Goal: Task Accomplishment & Management: Manage account settings

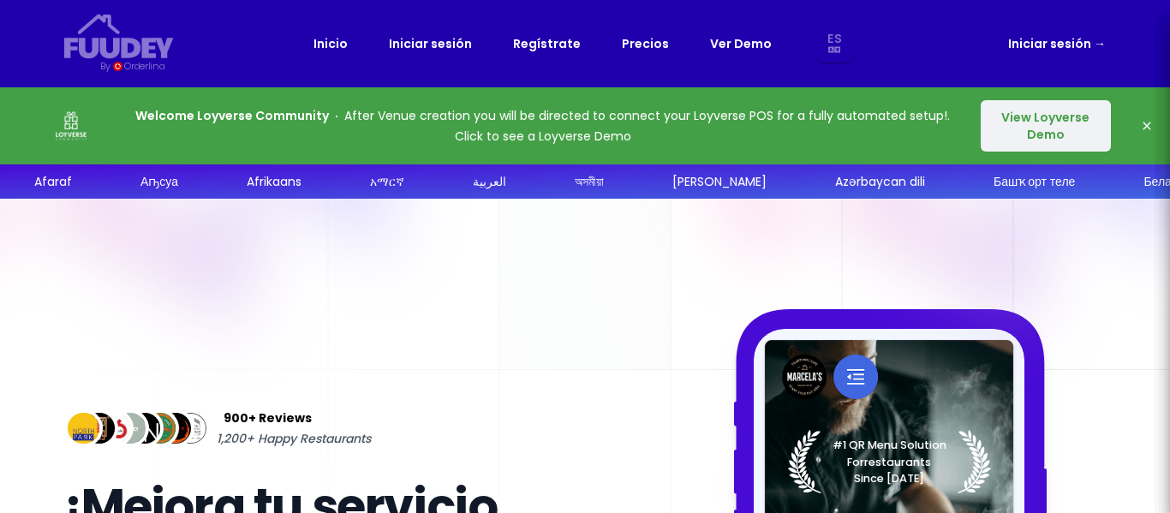
select select "es"
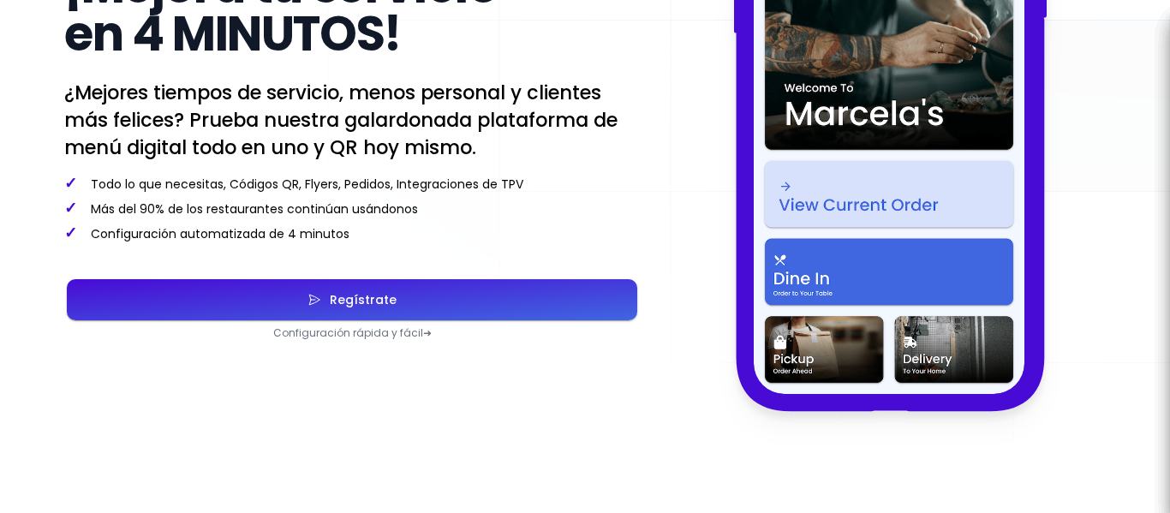
scroll to position [522, 0]
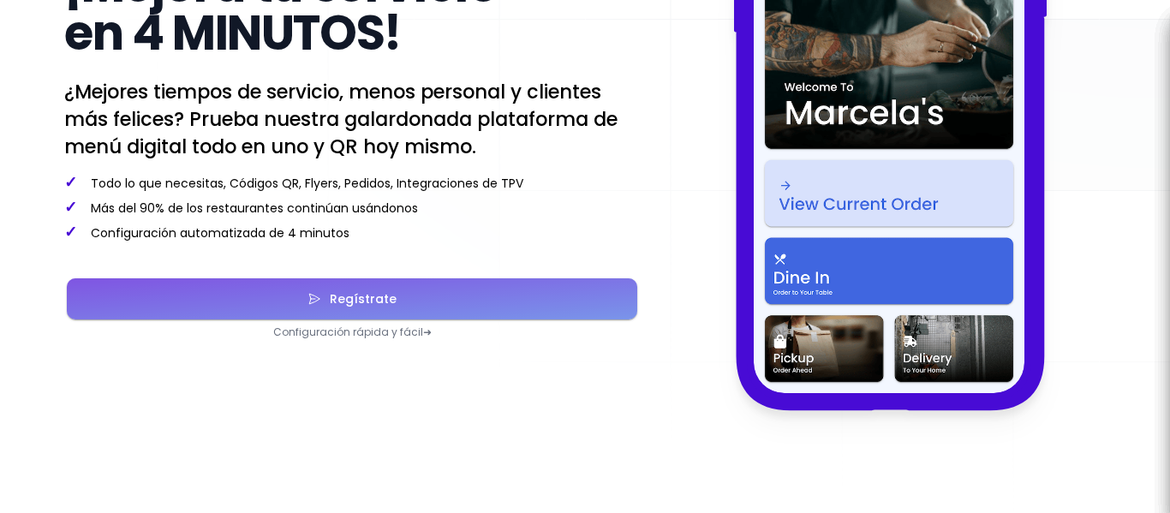
click at [356, 302] on div "Regístrate" at bounding box center [358, 299] width 75 height 12
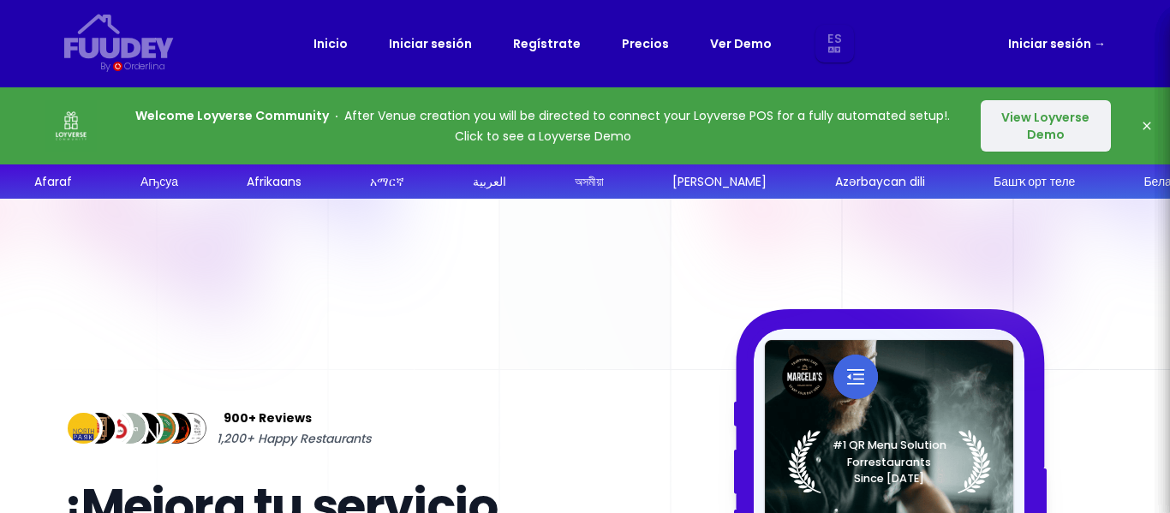
select select "es"
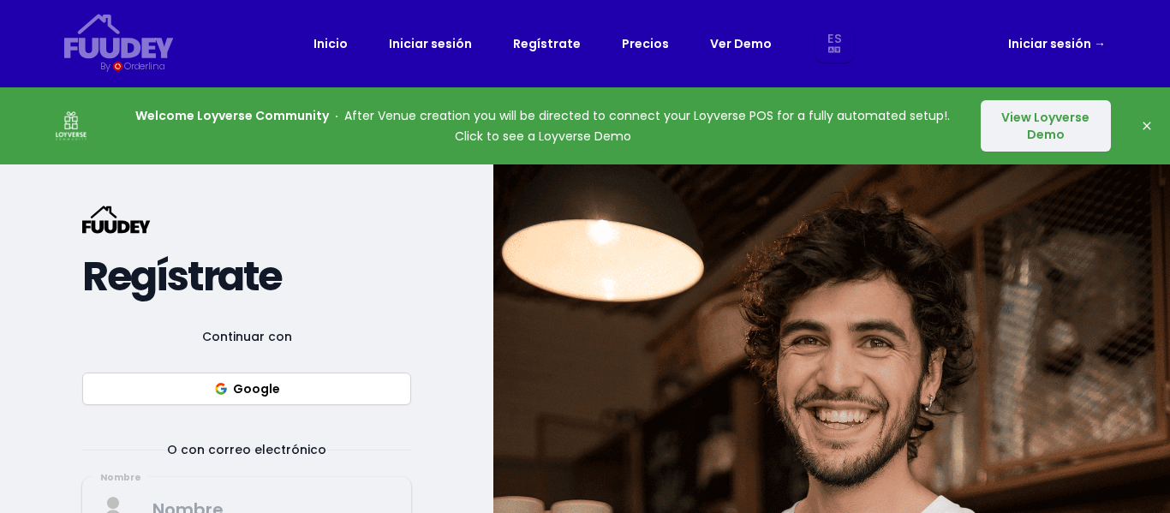
click at [1048, 43] on link "Iniciar sesión →" at bounding box center [1058, 43] width 98 height 21
select select "es"
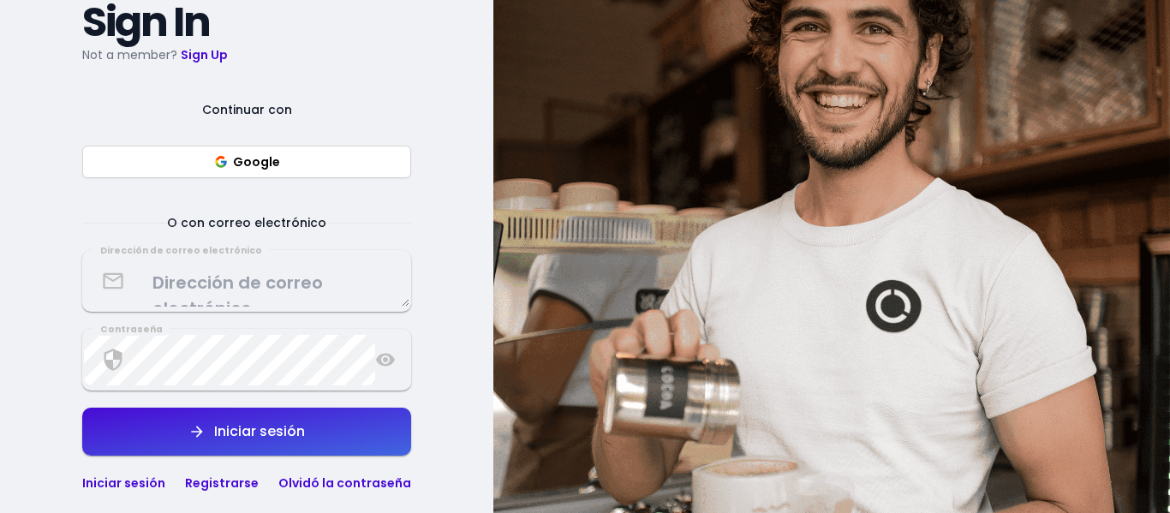
scroll to position [257, 0]
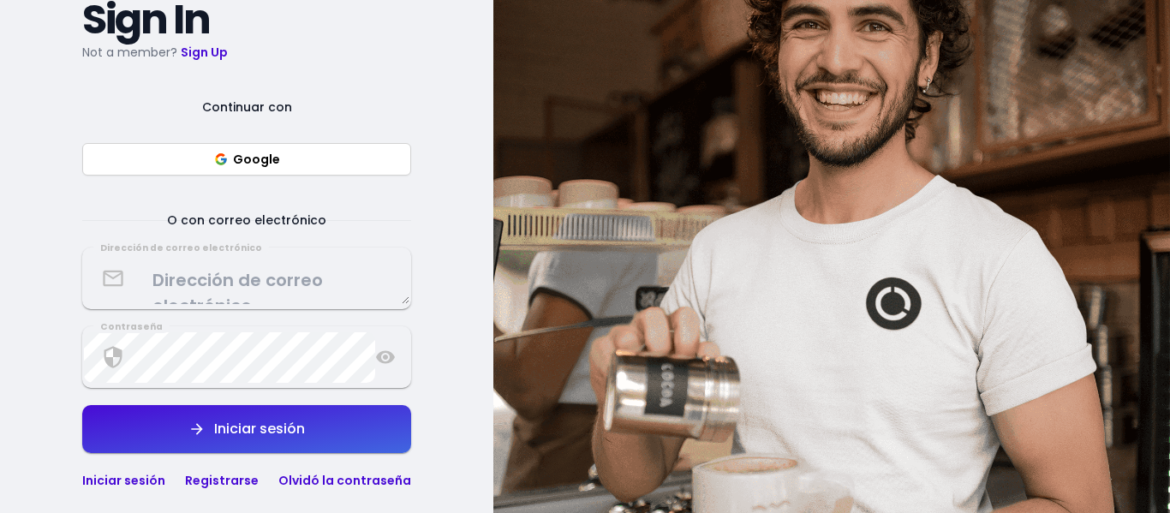
select select "es"
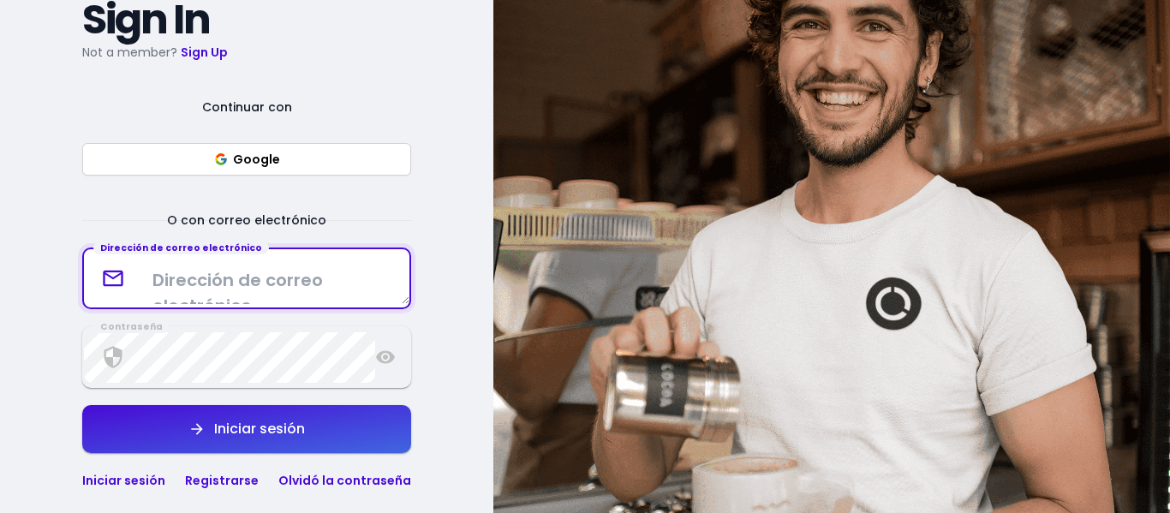
click at [239, 287] on textarea at bounding box center [247, 279] width 326 height 51
type textarea "L"
type textarea "[EMAIL_ADDRESS][DOMAIN_NAME]"
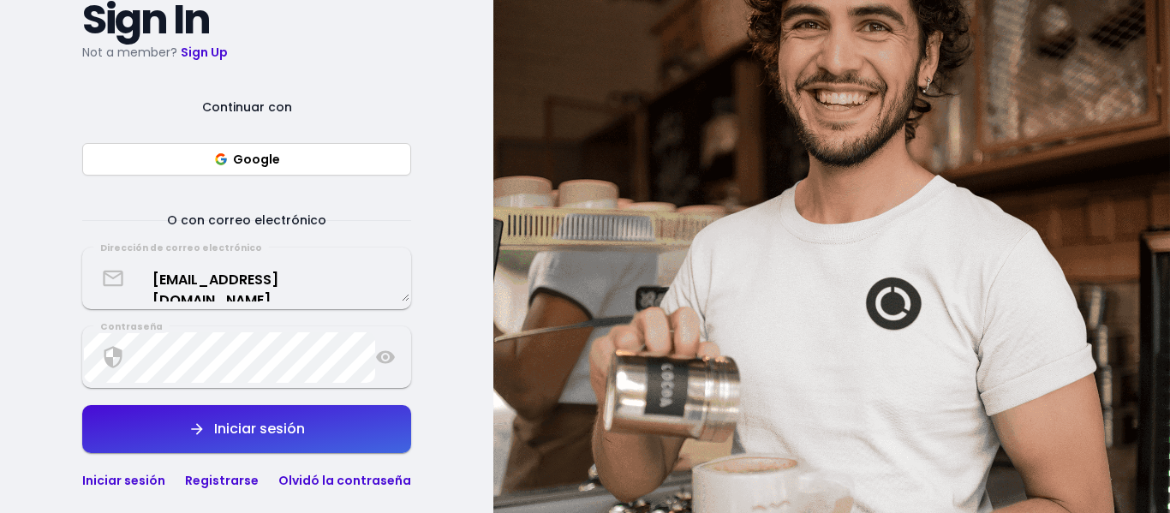
click at [392, 350] on icon at bounding box center [385, 357] width 21 height 21
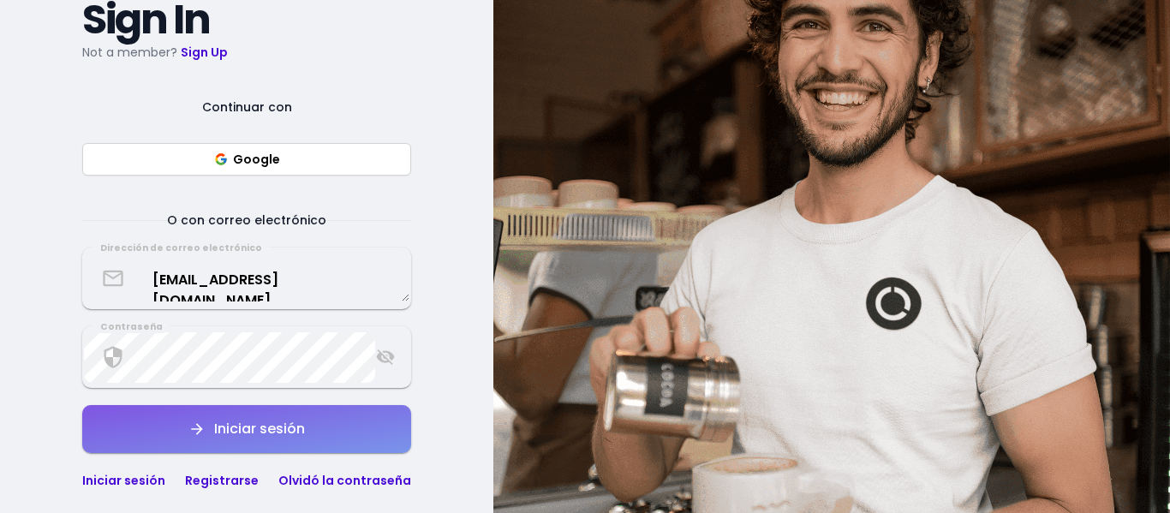
click at [286, 422] on div "Iniciar sesión" at bounding box center [255, 429] width 99 height 14
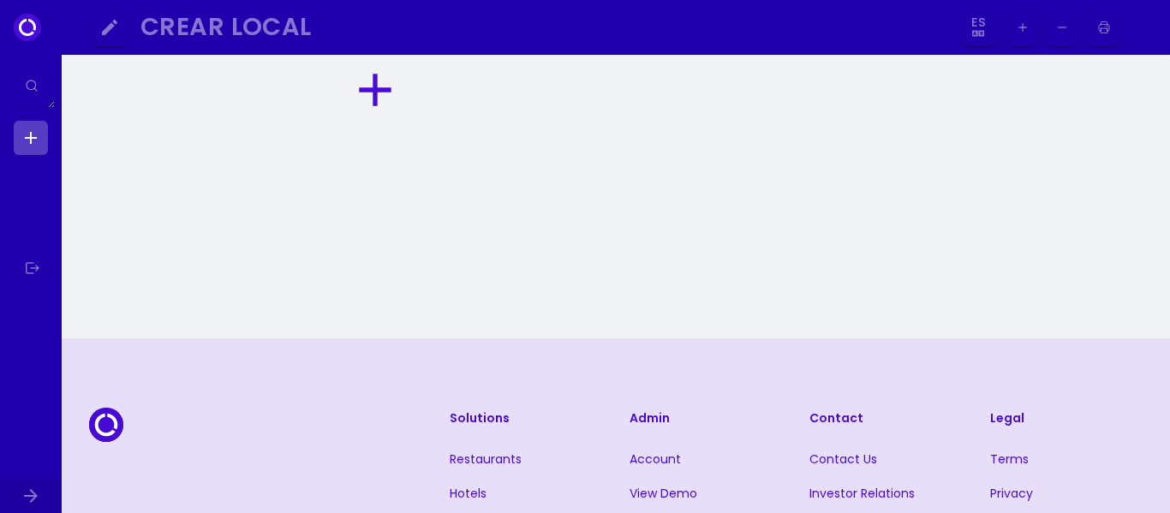
select select "es"
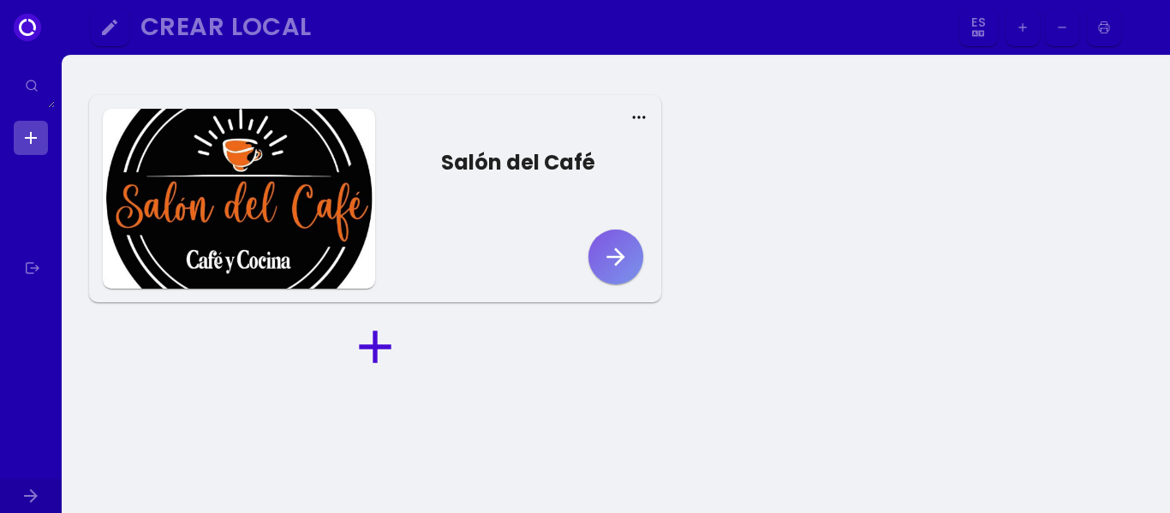
click at [614, 265] on icon "button" at bounding box center [615, 256] width 27 height 27
select select "es"
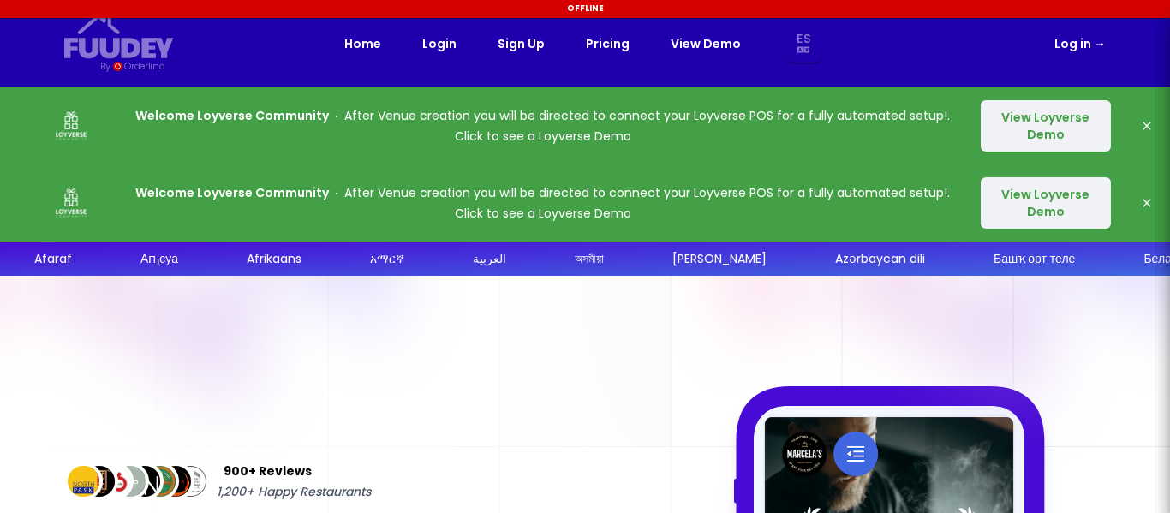
select select "es"
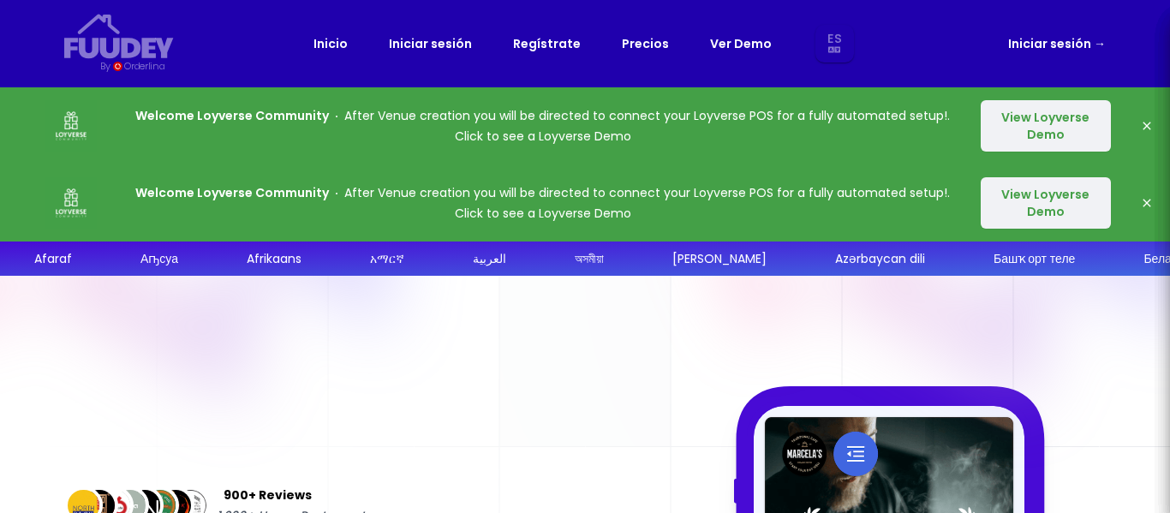
select select "es"
click at [1034, 41] on link "Iniciar sesión →" at bounding box center [1058, 43] width 98 height 21
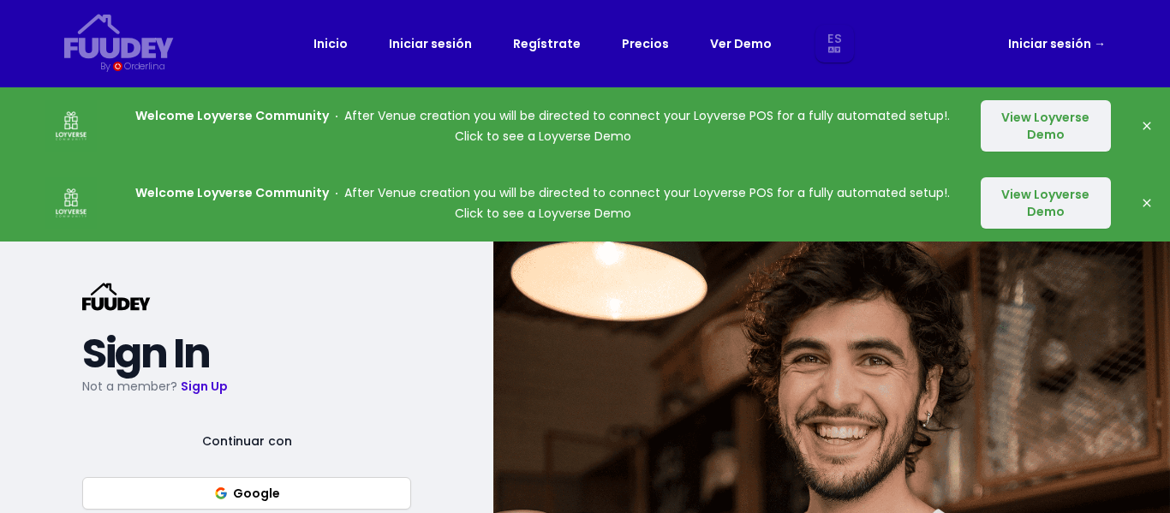
select select "es"
click at [1082, 40] on link "Iniciar sesión →" at bounding box center [1058, 43] width 98 height 21
select select "es"
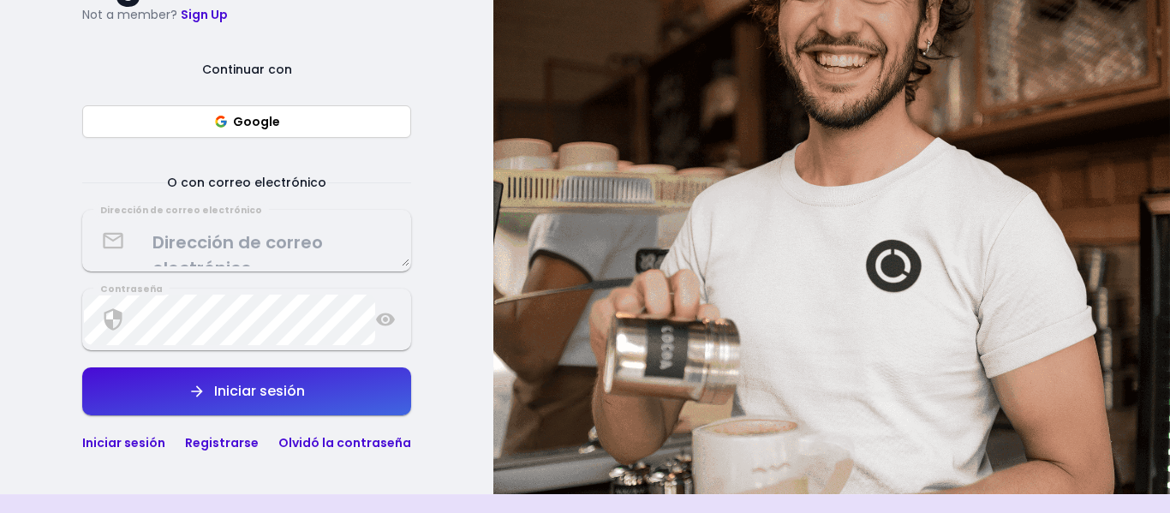
scroll to position [373, 0]
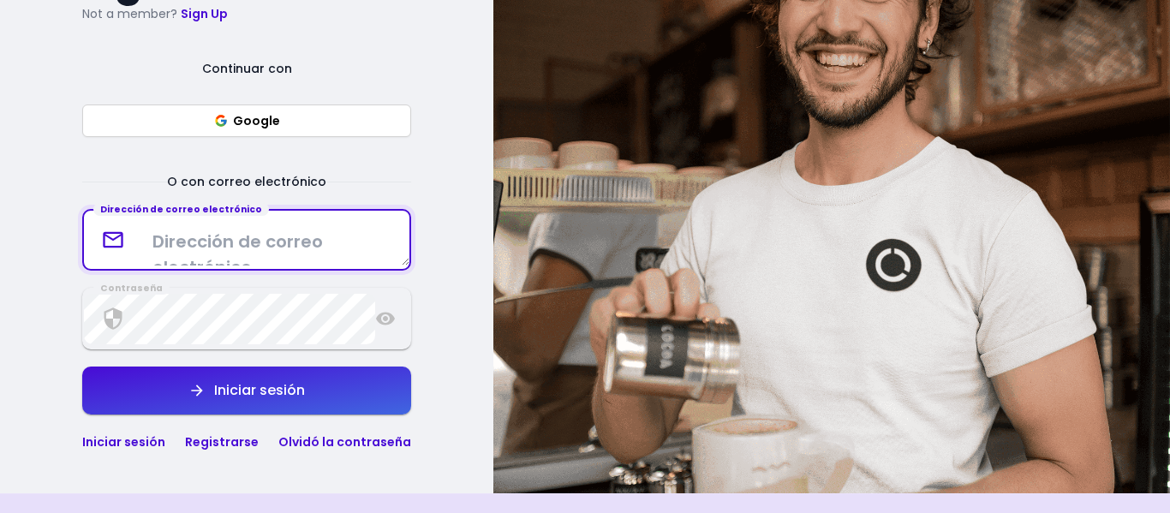
click at [296, 249] on textarea at bounding box center [247, 240] width 326 height 51
type textarea "[EMAIL_ADDRESS][DOMAIN_NAME]"
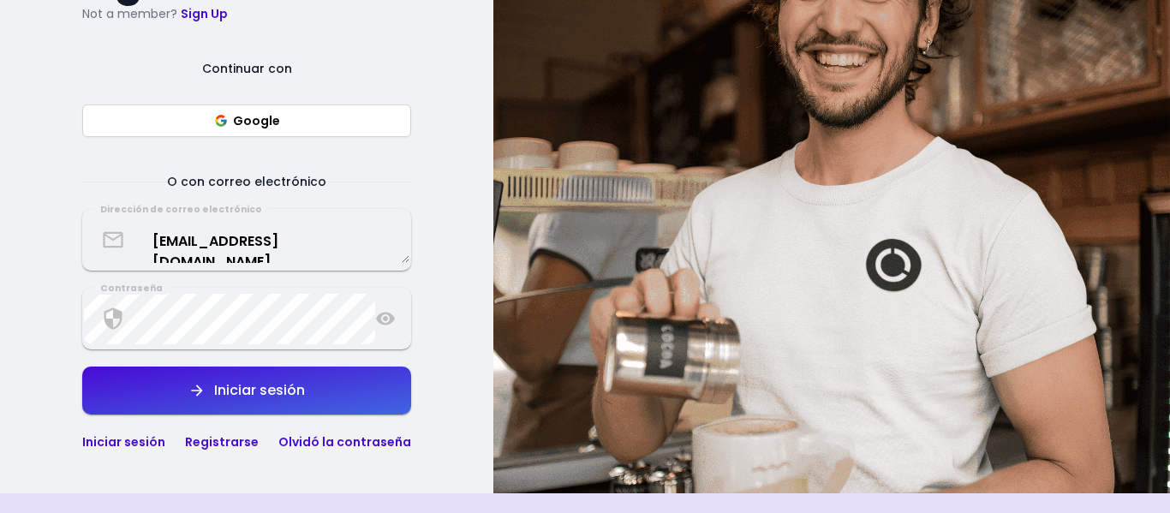
select select "es"
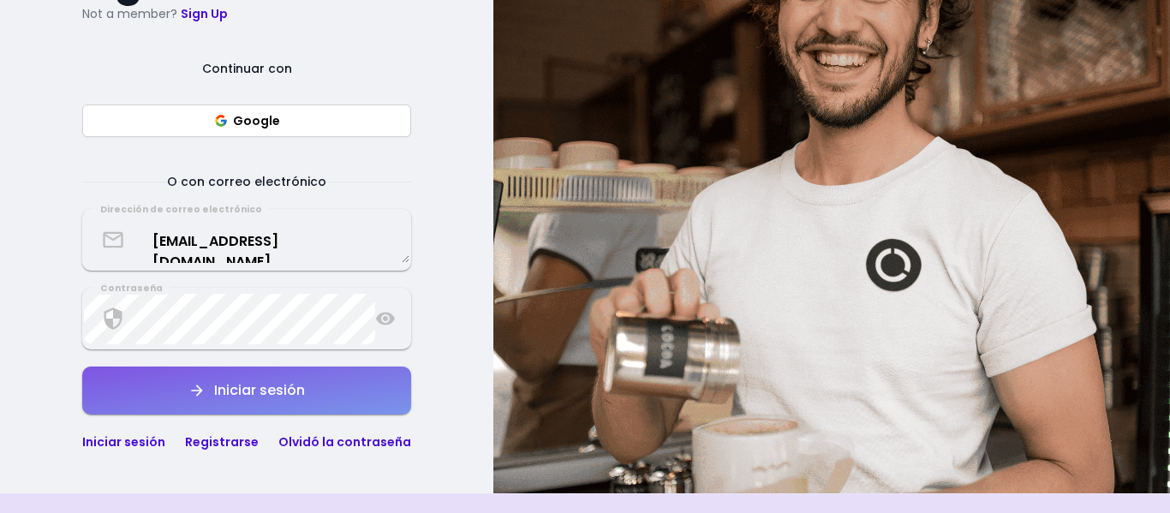
click at [322, 415] on button "Iniciar sesión" at bounding box center [246, 391] width 329 height 48
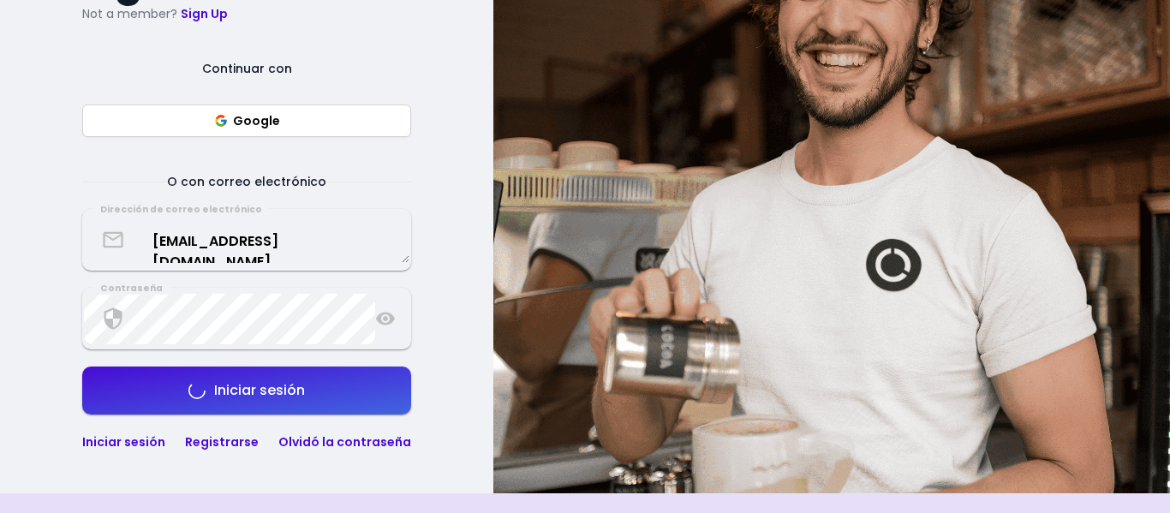
scroll to position [1103, 0]
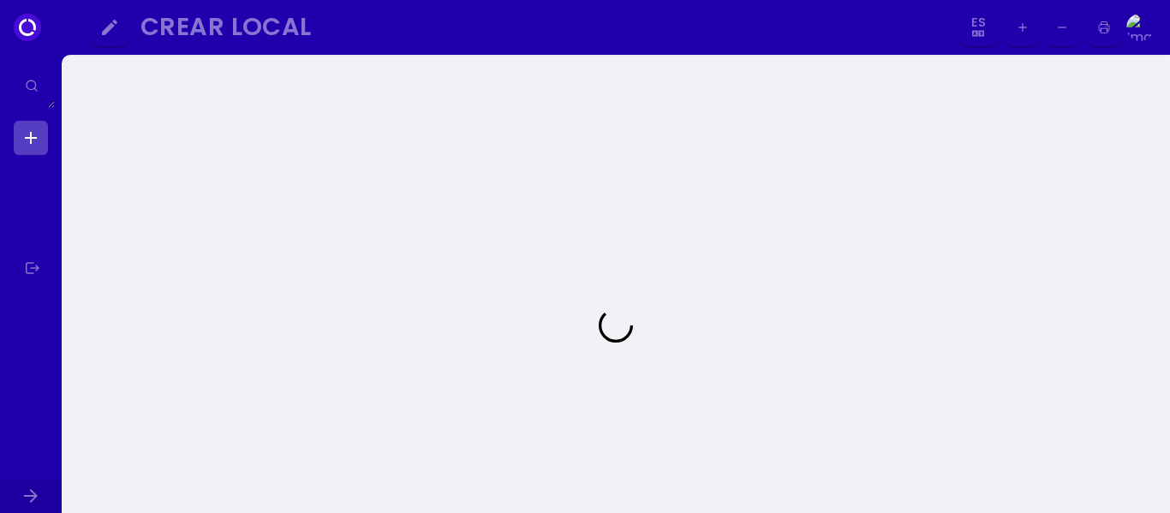
select select "es"
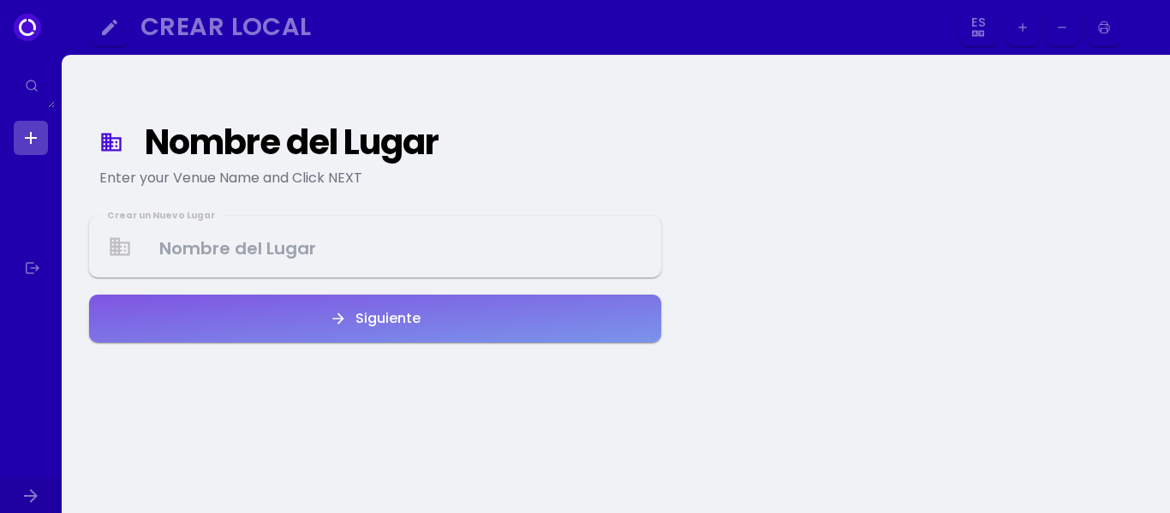
click at [416, 321] on div "Siguiente" at bounding box center [384, 319] width 74 height 14
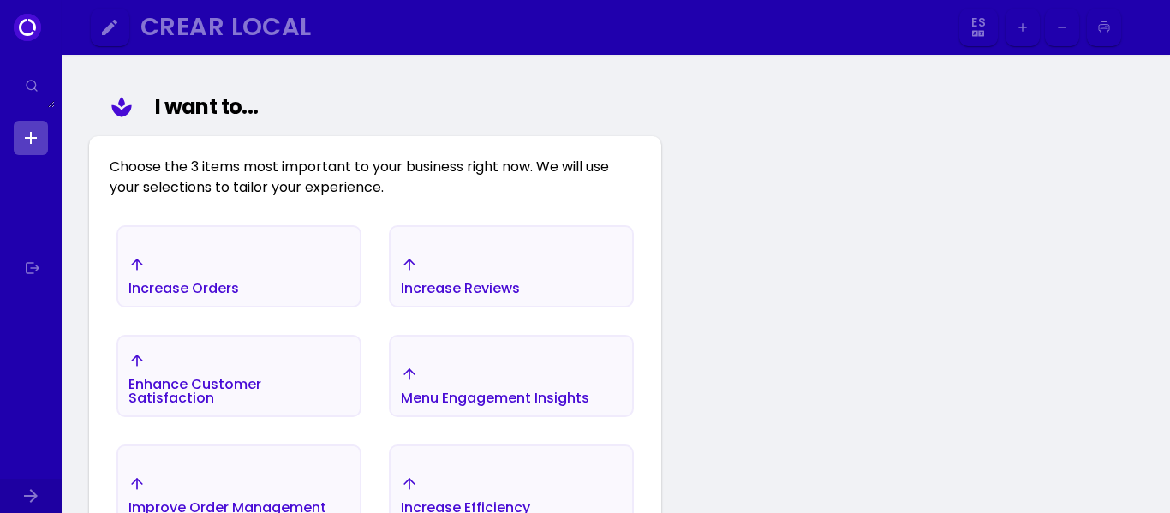
scroll to position [199, 0]
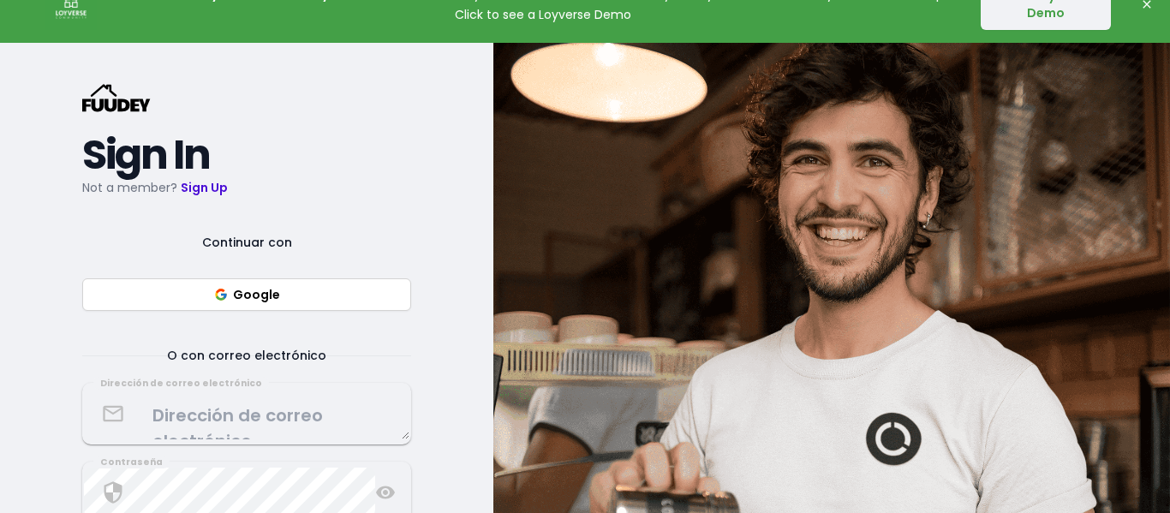
scroll to position [1103, 0]
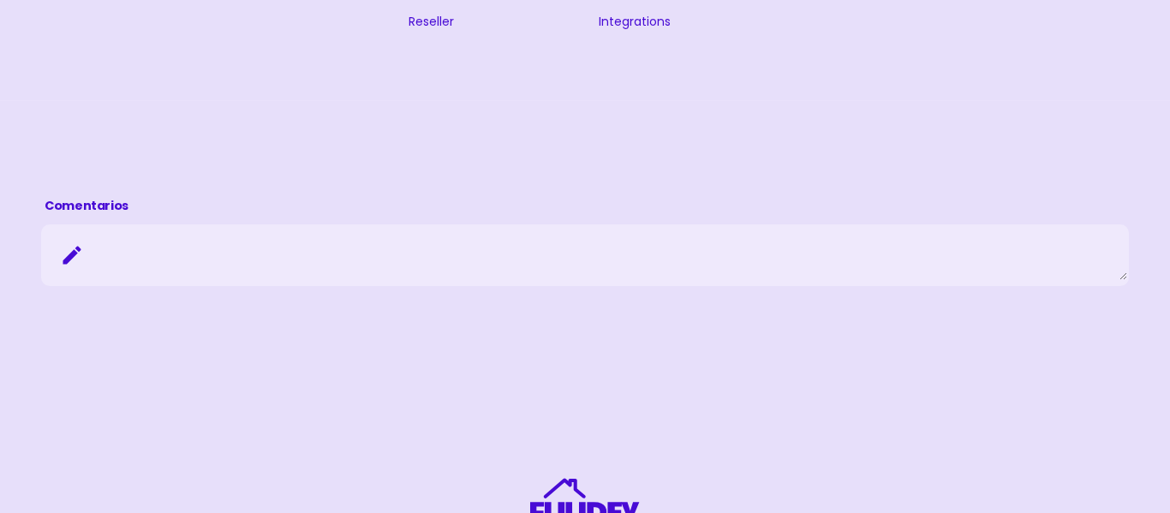
select select "es"
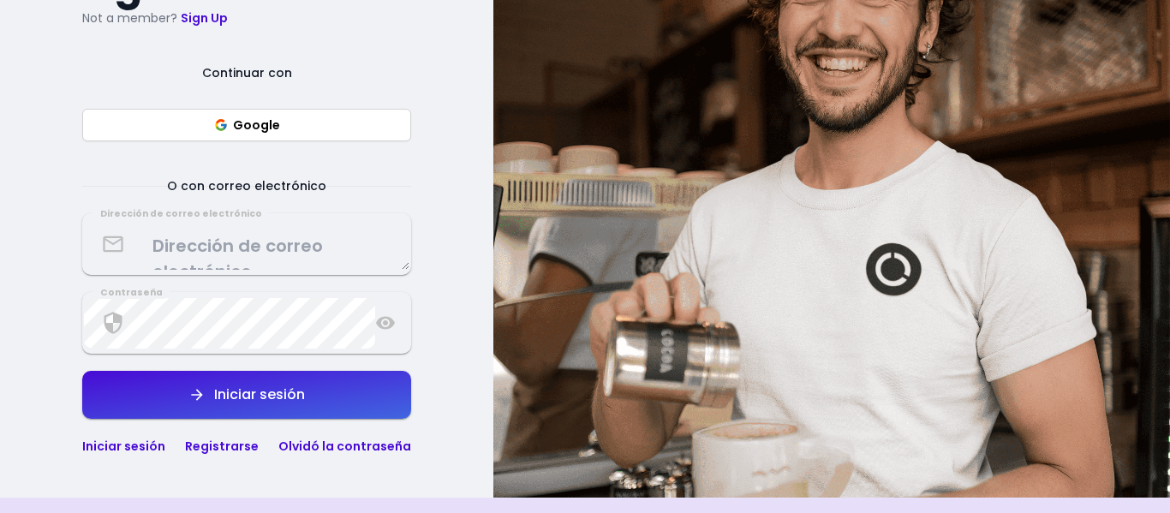
scroll to position [373, 0]
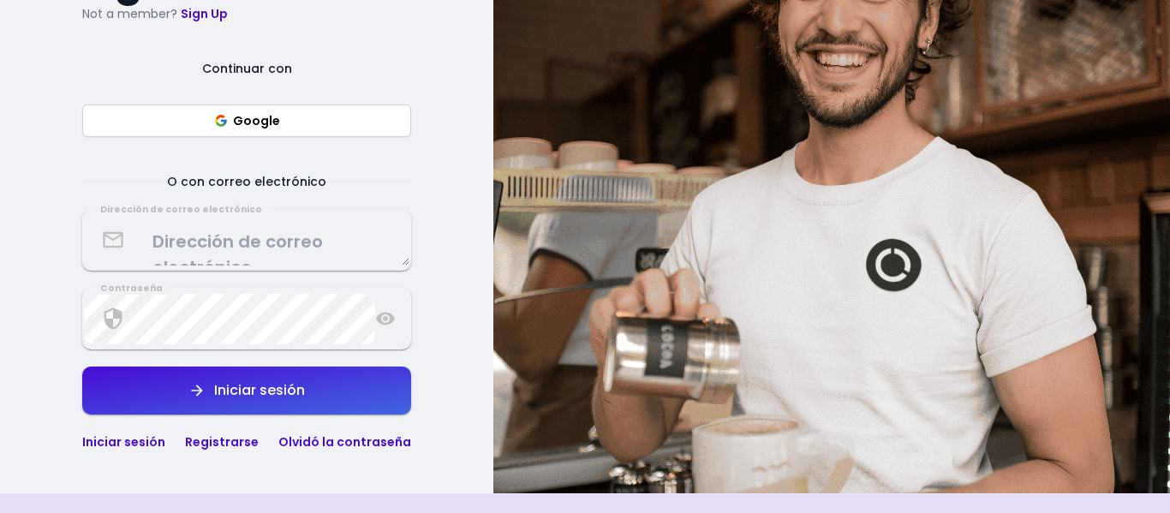
click at [241, 236] on textarea at bounding box center [247, 240] width 326 height 51
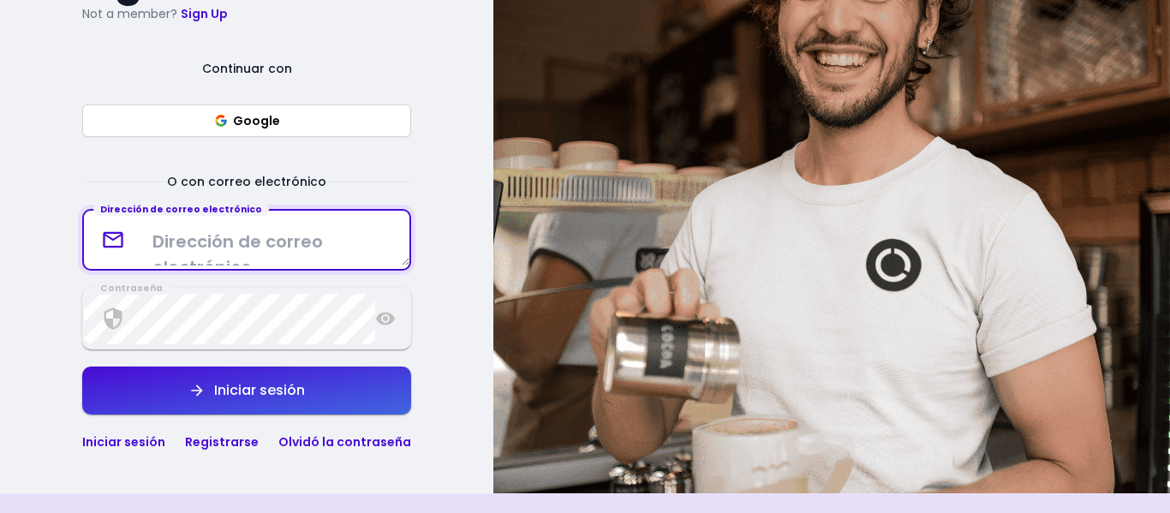
type textarea "L"
type textarea "[EMAIL_ADDRESS][DOMAIN_NAME]"
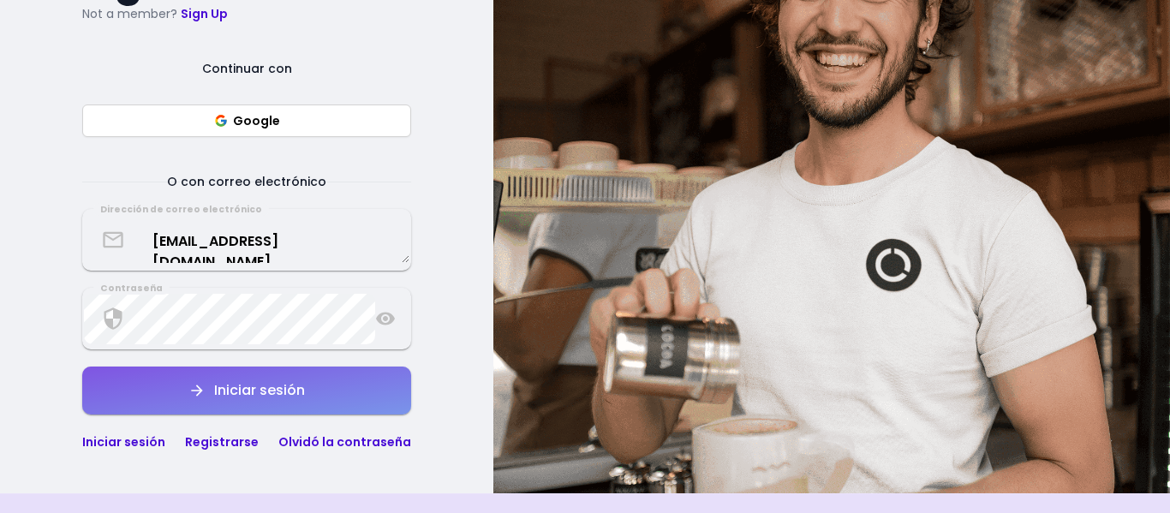
click at [308, 395] on button "Iniciar sesión" at bounding box center [246, 391] width 329 height 48
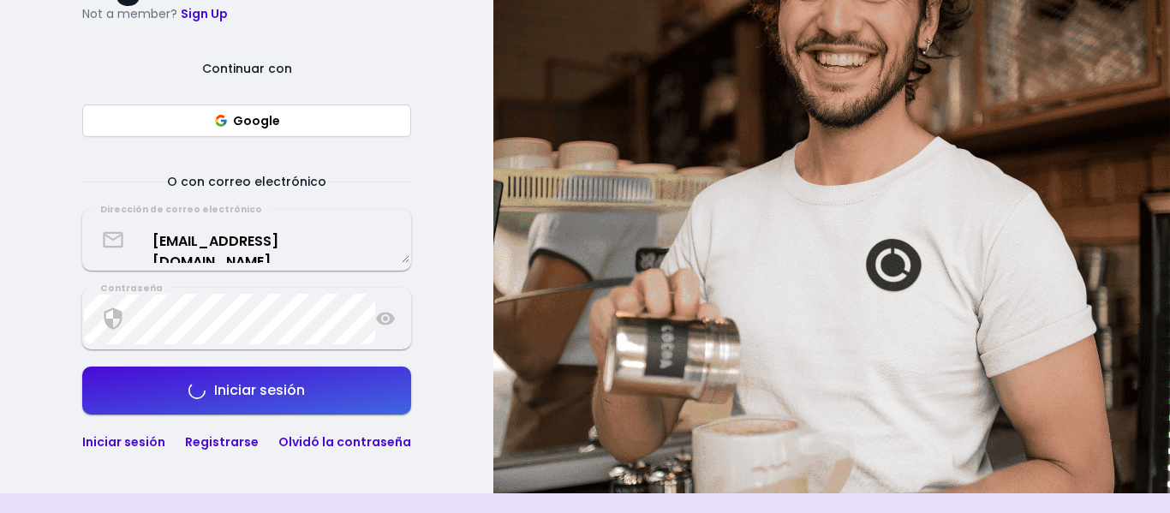
select select "es"
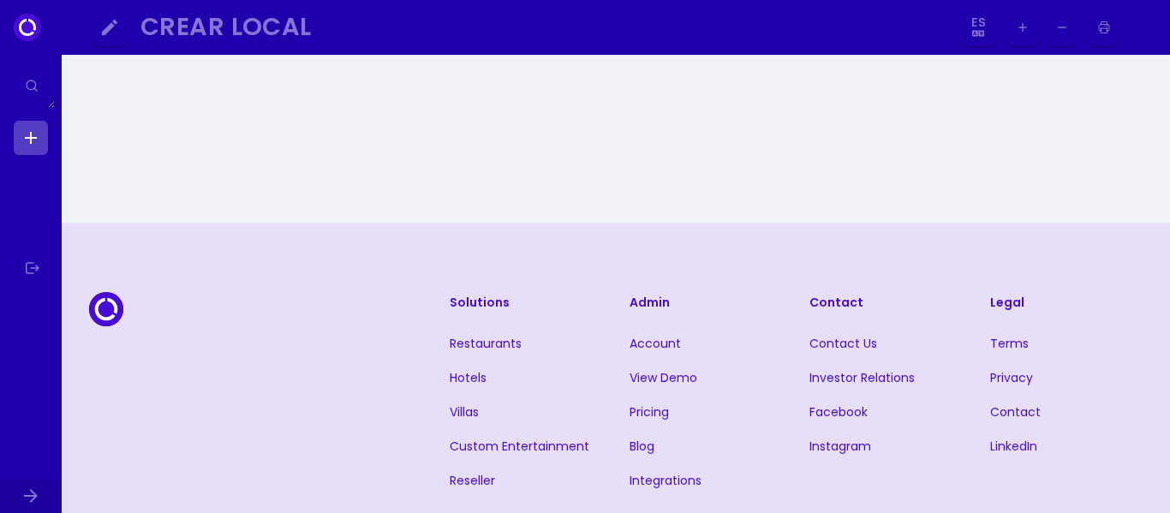
select select "es"
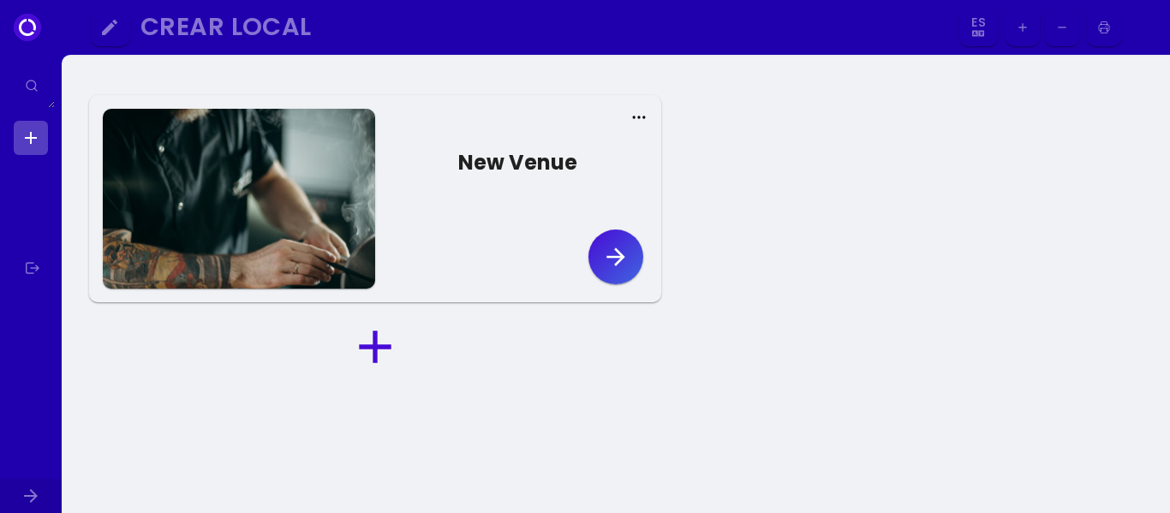
select select "es"
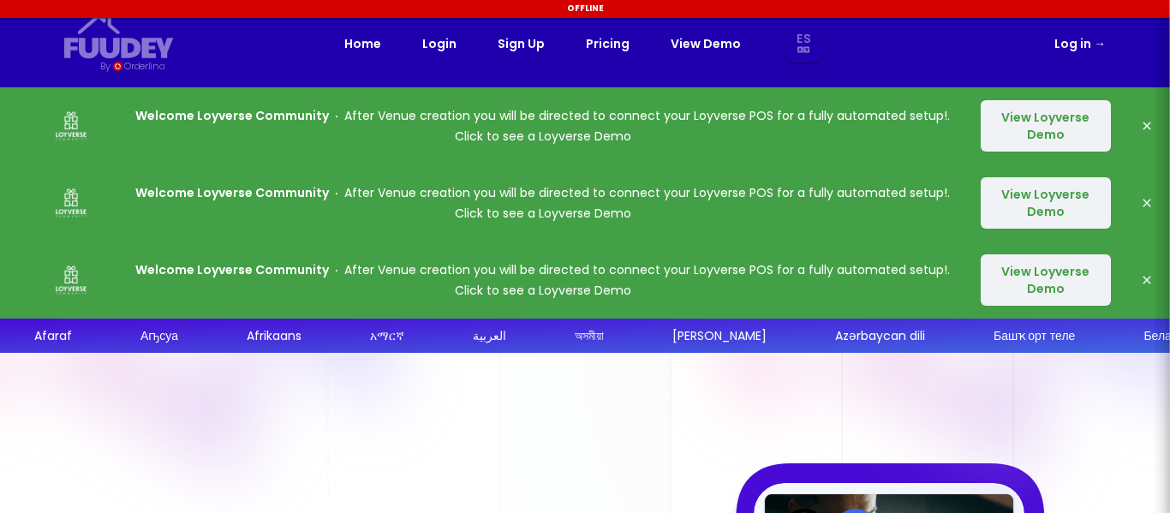
select select "es"
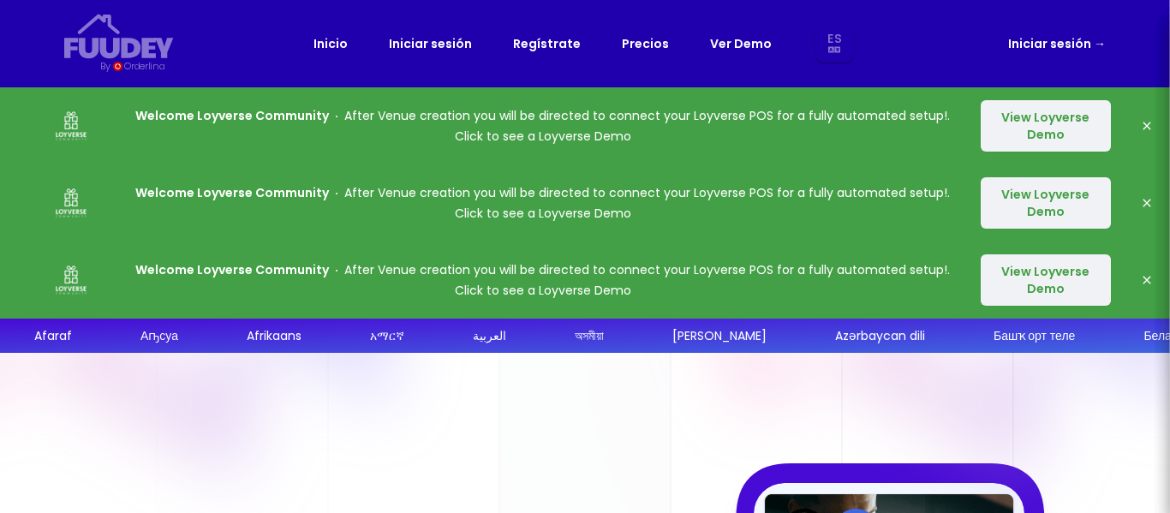
select select "es"
click at [1050, 45] on link "Iniciar sesión →" at bounding box center [1058, 43] width 98 height 21
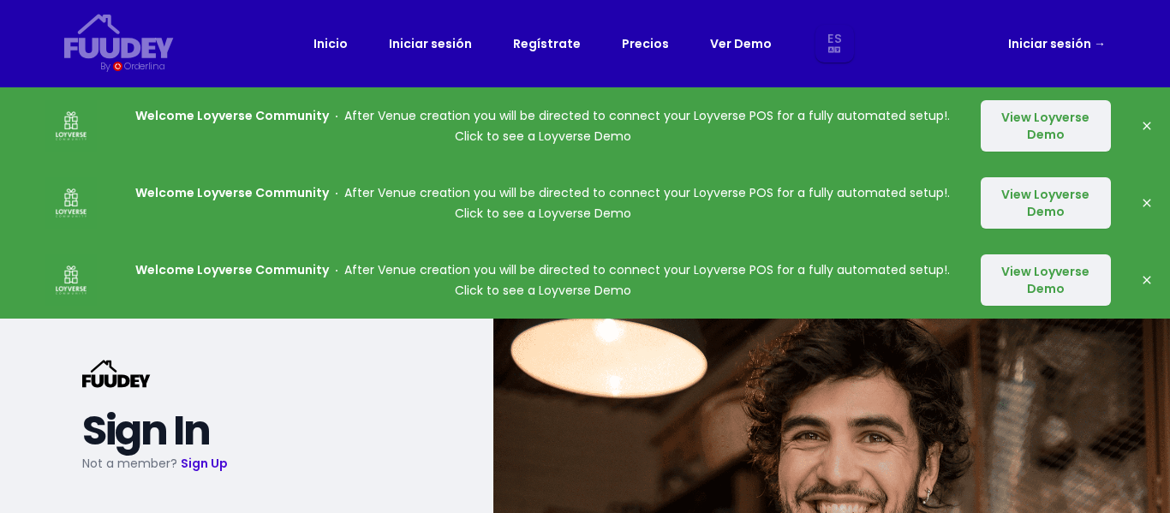
select select "es"
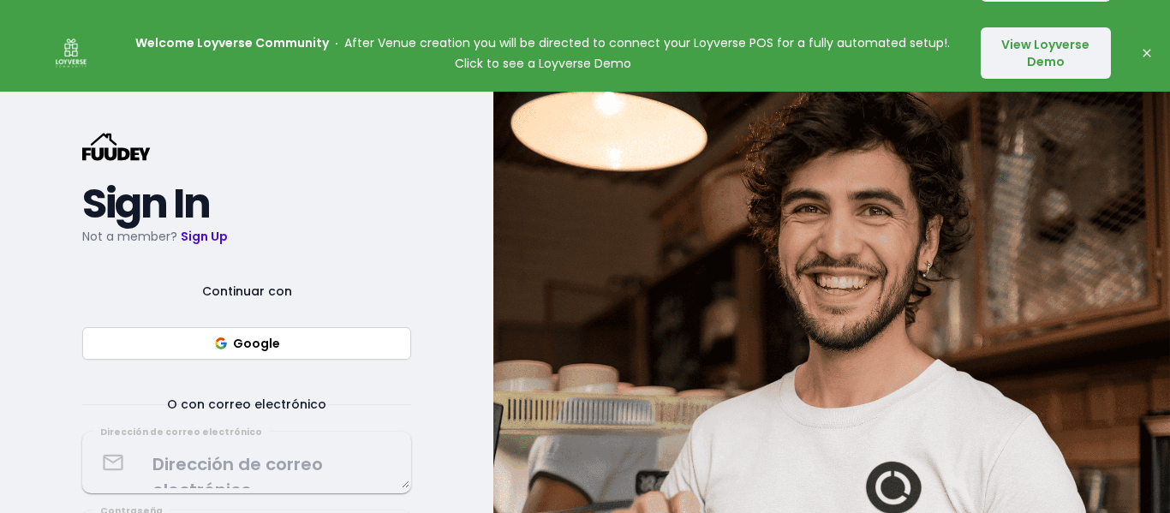
scroll to position [287, 0]
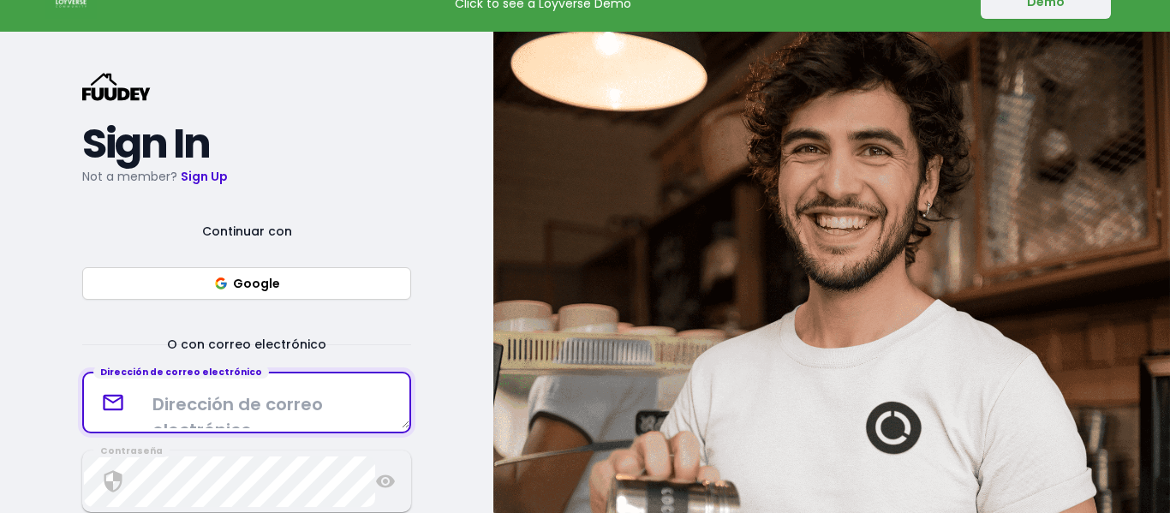
click at [244, 405] on textarea at bounding box center [247, 403] width 326 height 51
type textarea "lautri"
select select "es"
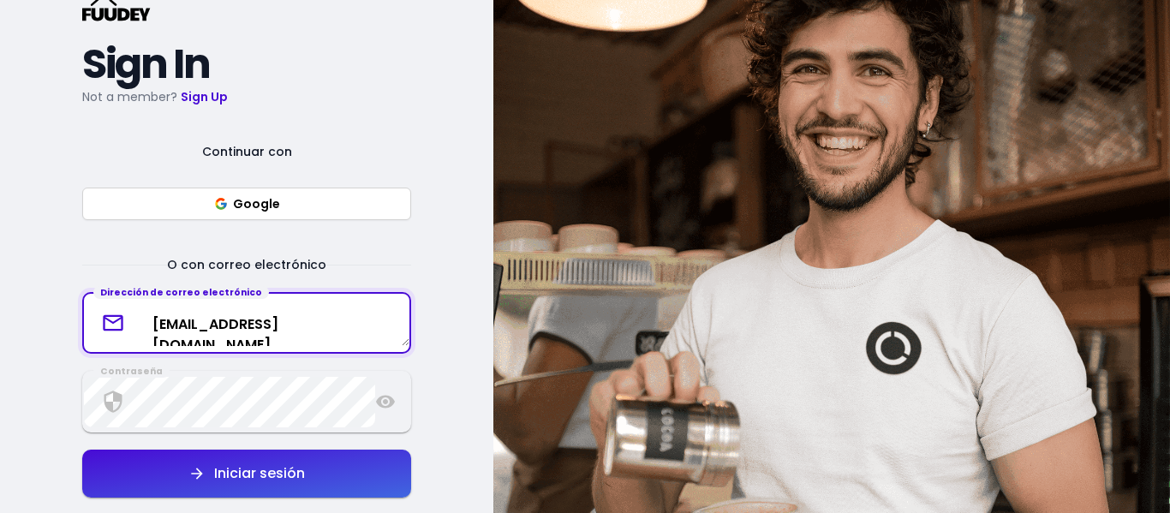
scroll to position [368, 0]
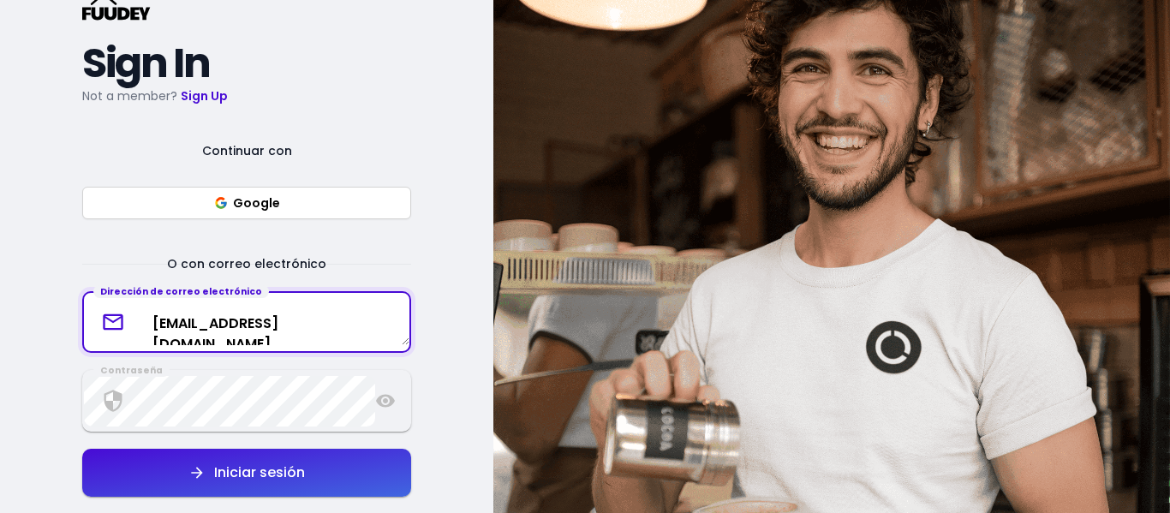
type textarea "[EMAIL_ADDRESS][DOMAIN_NAME]"
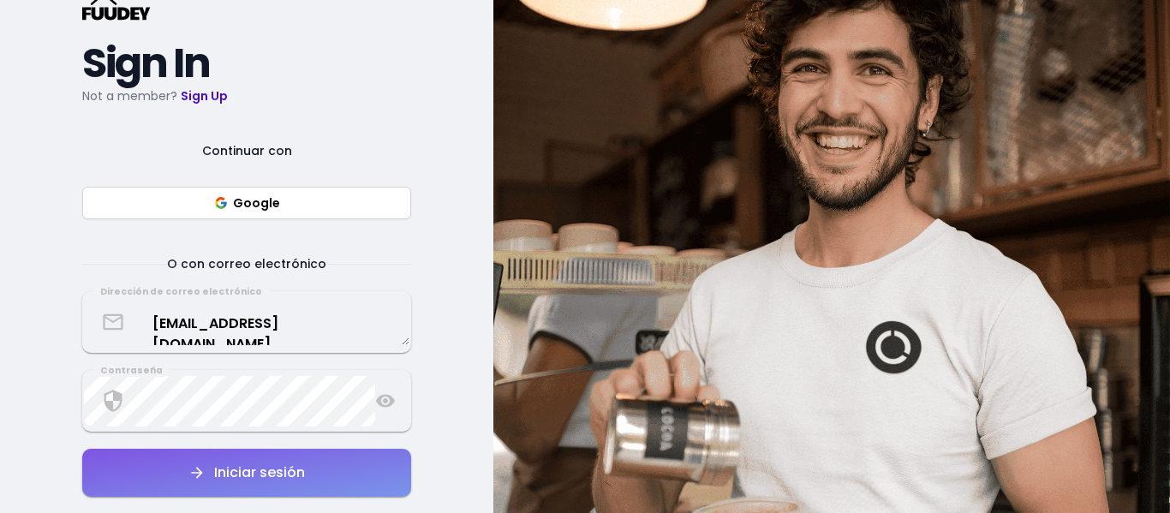
click at [261, 486] on button "Iniciar sesión" at bounding box center [246, 473] width 329 height 48
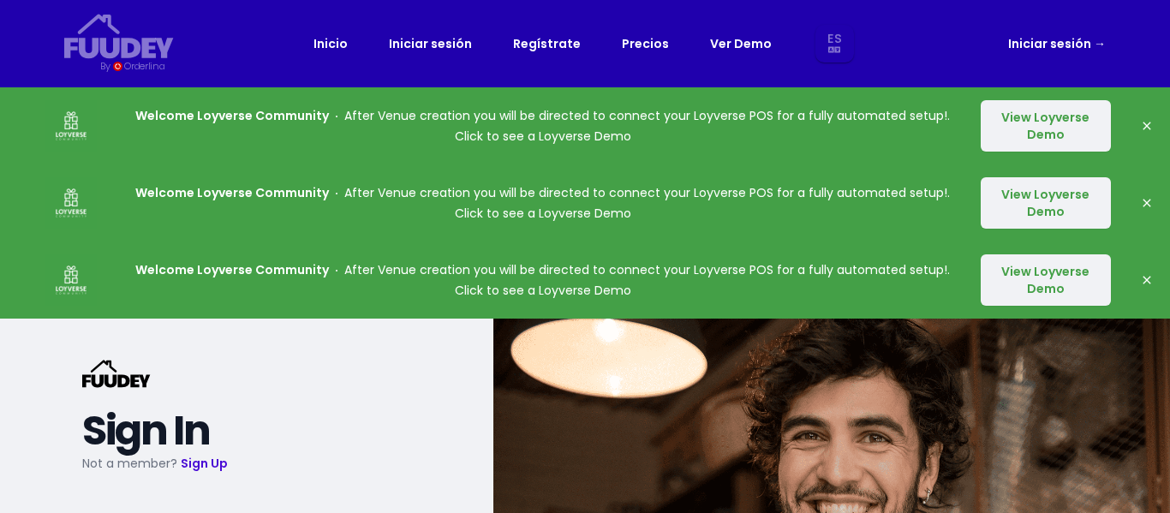
select select "es"
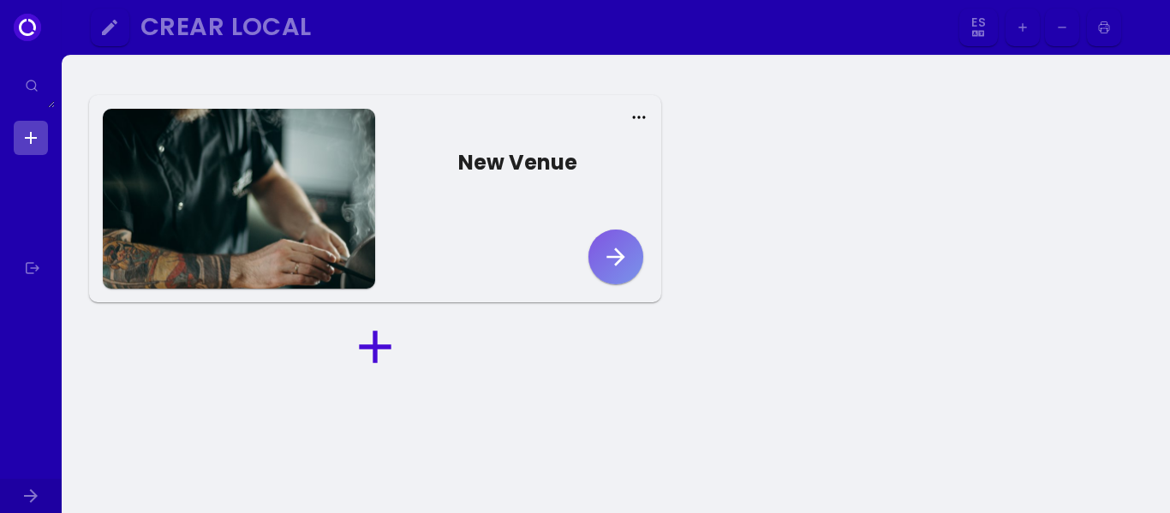
click at [605, 268] on icon "button" at bounding box center [615, 256] width 27 height 27
select select "es"
